Goal: Find specific page/section: Find specific page/section

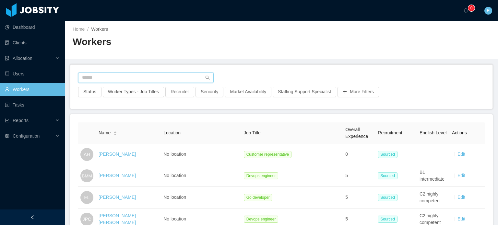
click at [112, 78] on input "text" at bounding box center [146, 78] width 136 height 10
click at [20, 47] on link "Clients" at bounding box center [32, 42] width 55 height 13
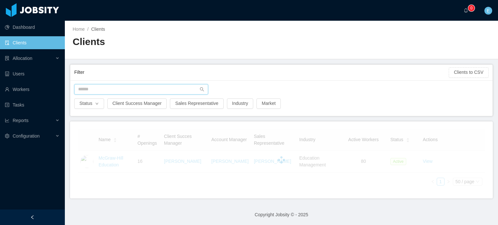
click at [106, 86] on input "text" at bounding box center [141, 89] width 134 height 10
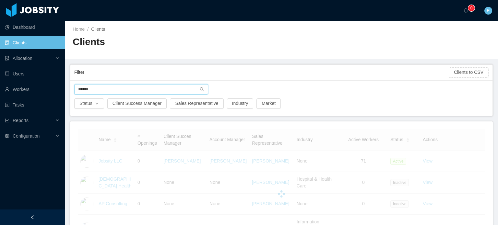
type input "******"
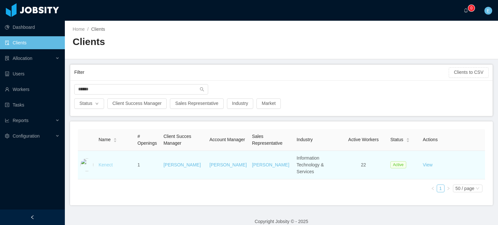
click at [111, 163] on link "Kenect" at bounding box center [106, 165] width 14 height 5
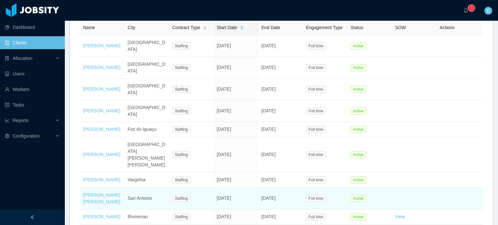
scroll to position [227, 0]
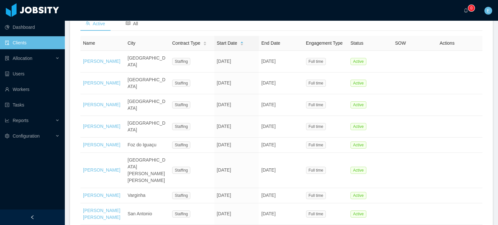
click at [90, 46] on span "Name" at bounding box center [89, 43] width 12 height 5
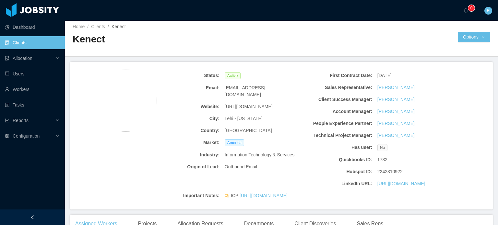
scroll to position [0, 0]
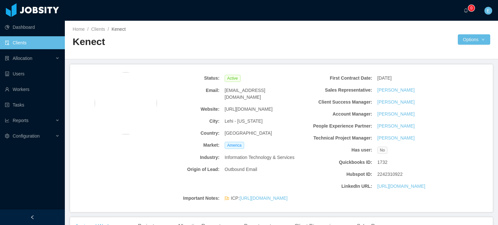
click at [26, 46] on link "Clients" at bounding box center [32, 42] width 55 height 13
